Goal: Task Accomplishment & Management: Use online tool/utility

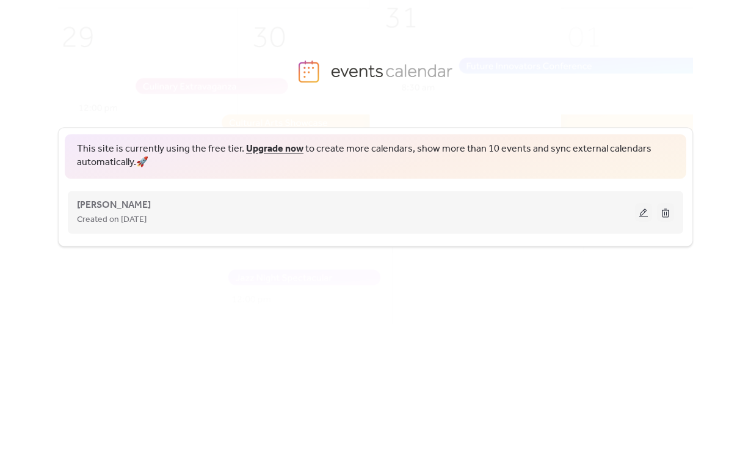
click at [640, 213] on button at bounding box center [643, 212] width 17 height 18
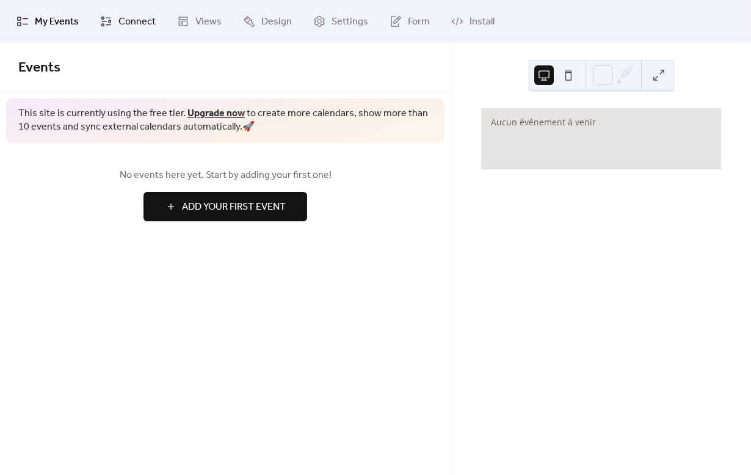
click at [129, 29] on span "Connect" at bounding box center [137, 22] width 37 height 15
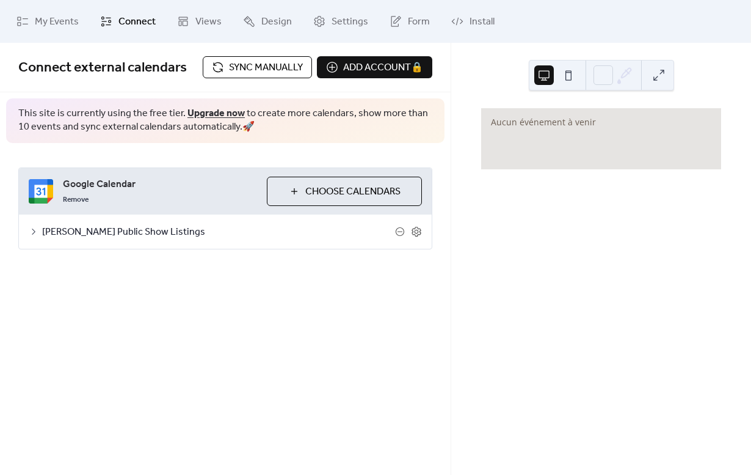
click at [184, 230] on span "[PERSON_NAME] Public Show Listings" at bounding box center [218, 232] width 353 height 15
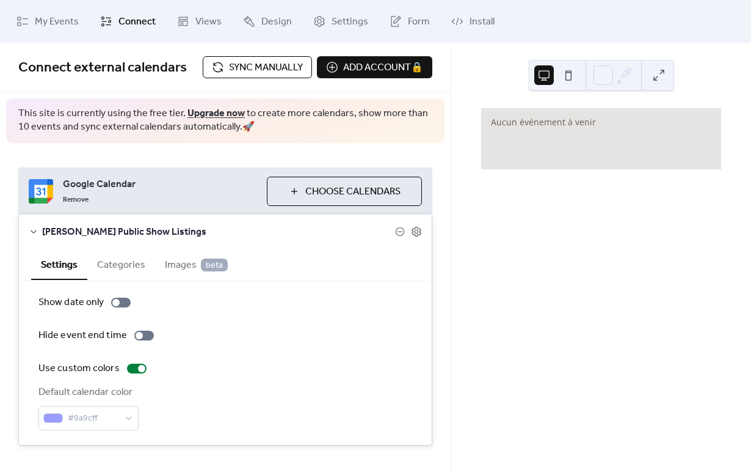
click at [288, 67] on span "Sync manually" at bounding box center [266, 67] width 74 height 15
click at [36, 233] on icon at bounding box center [34, 232] width 10 height 10
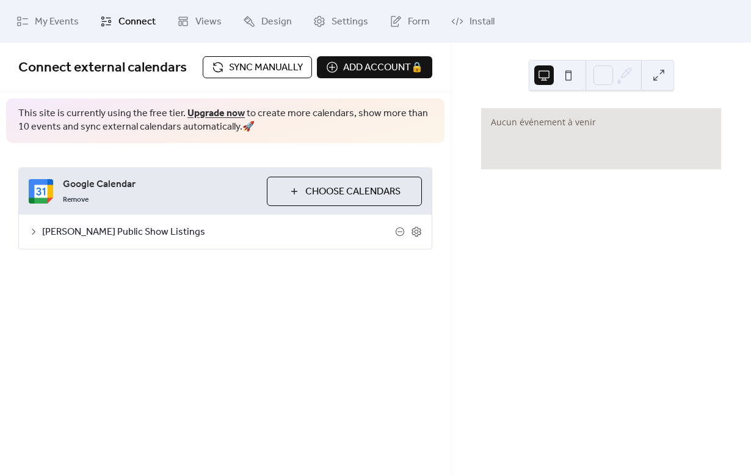
click at [37, 233] on icon at bounding box center [34, 232] width 10 height 10
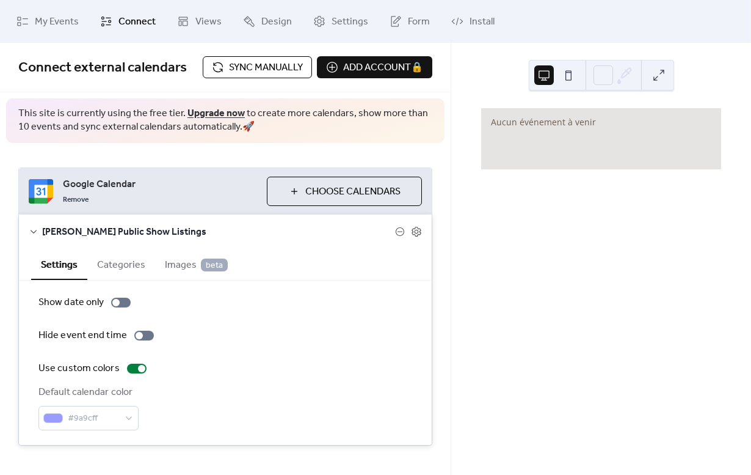
scroll to position [20, 0]
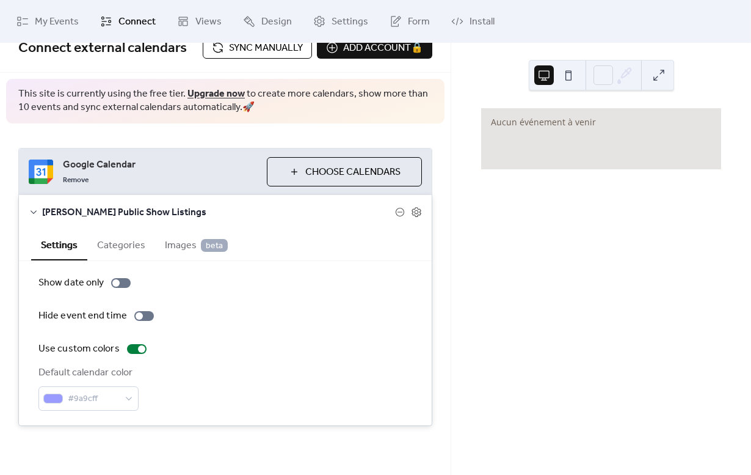
click at [124, 249] on button "Categories" at bounding box center [121, 244] width 68 height 30
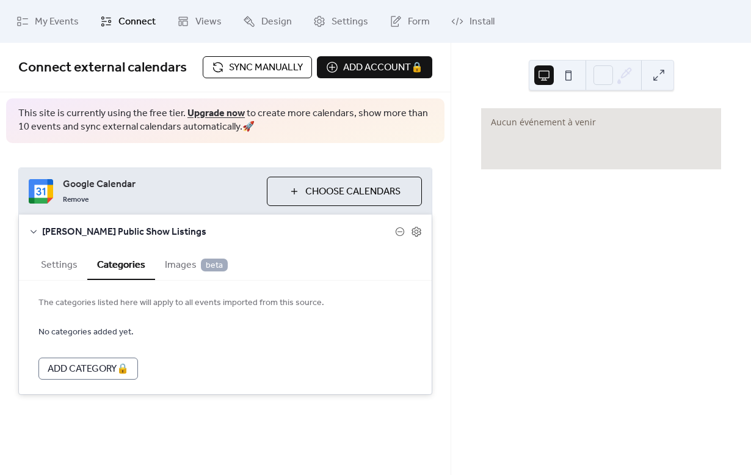
click at [168, 269] on span "Images beta" at bounding box center [196, 265] width 63 height 15
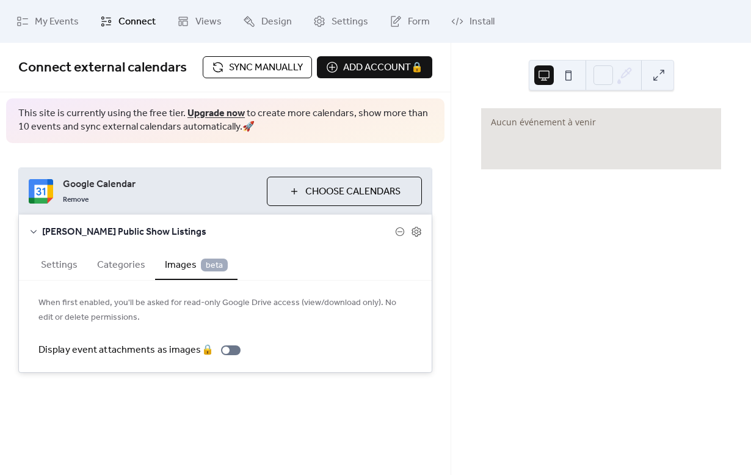
click at [62, 264] on button "Settings" at bounding box center [59, 264] width 56 height 30
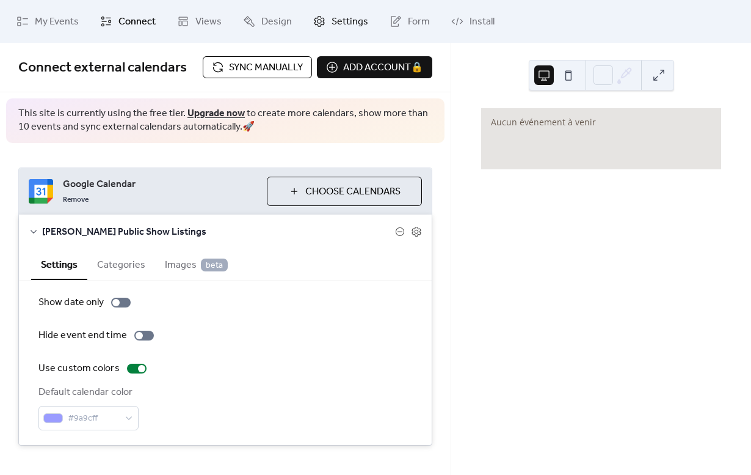
click at [343, 21] on span "Settings" at bounding box center [350, 22] width 37 height 15
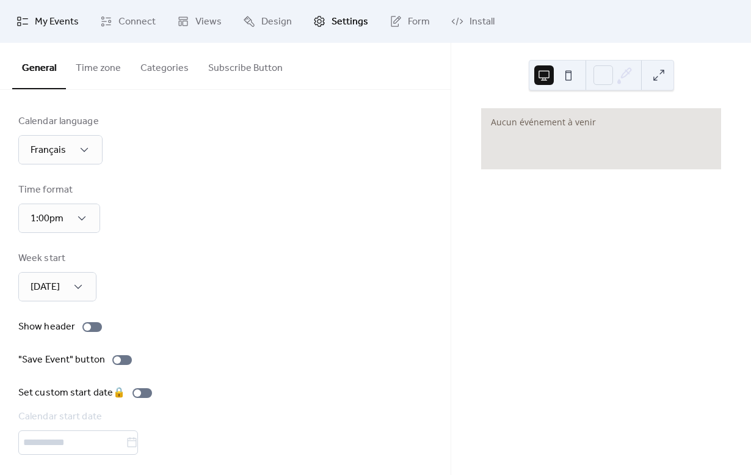
click at [54, 17] on span "My Events" at bounding box center [57, 22] width 44 height 15
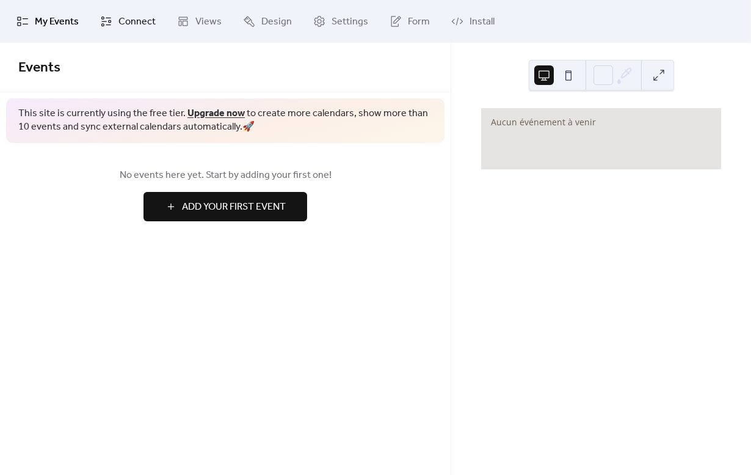
click at [141, 26] on span "Connect" at bounding box center [137, 22] width 37 height 15
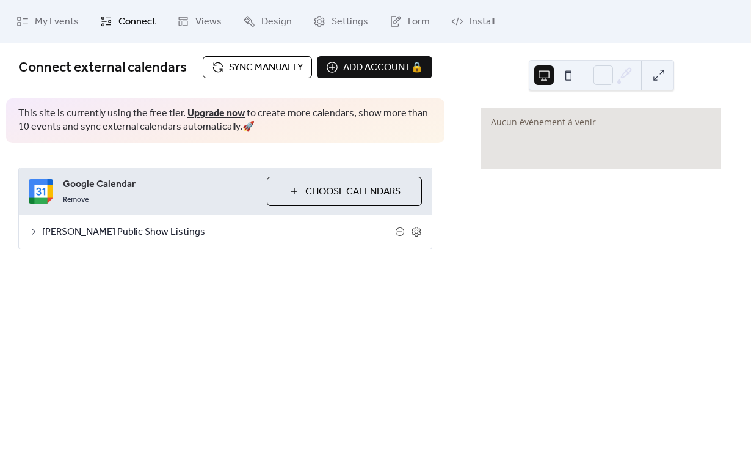
click at [137, 233] on span "[PERSON_NAME] Public Show Listings" at bounding box center [218, 232] width 353 height 15
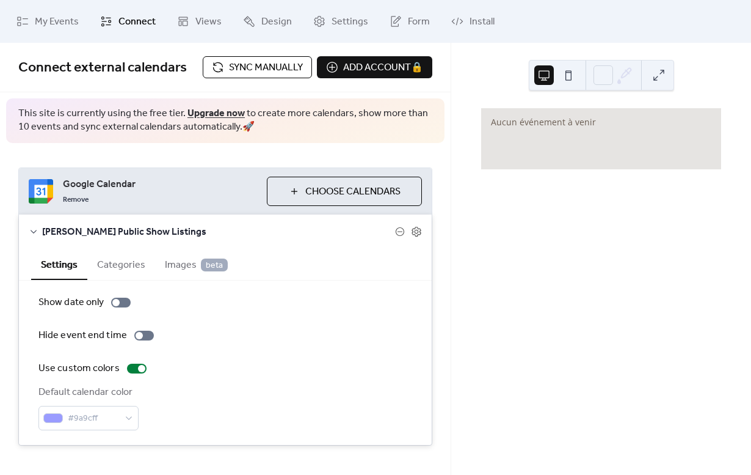
click at [257, 68] on span "Sync manually" at bounding box center [266, 67] width 74 height 15
